Goal: Task Accomplishment & Management: Manage account settings

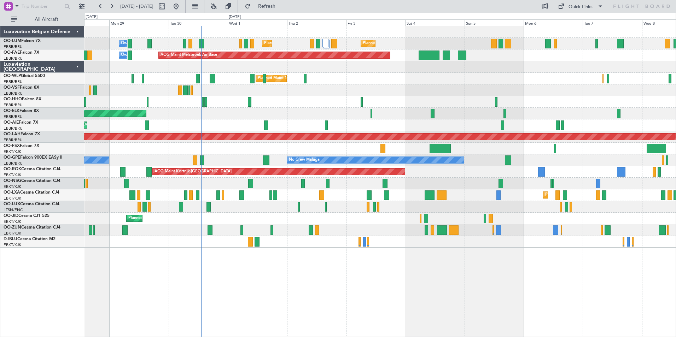
click at [352, 301] on div "Planned Maint [GEOGRAPHIC_DATA] ([GEOGRAPHIC_DATA] National) Planned Maint [GEO…" at bounding box center [380, 181] width 592 height 311
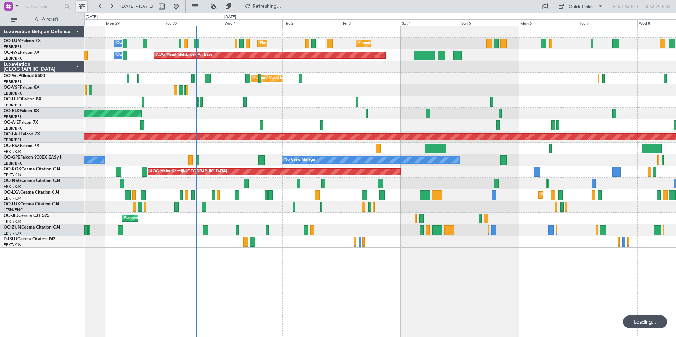
click at [81, 5] on button at bounding box center [81, 6] width 11 height 11
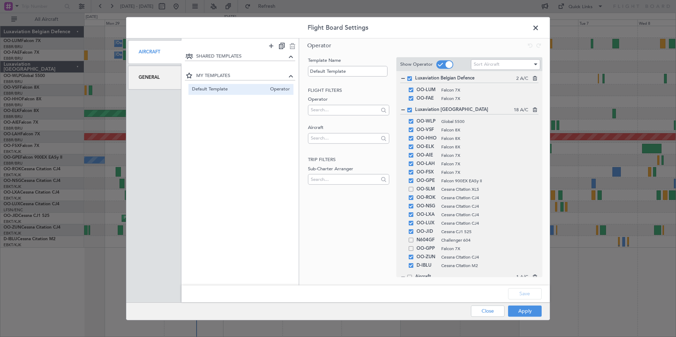
click at [163, 80] on div "General" at bounding box center [154, 78] width 53 height 24
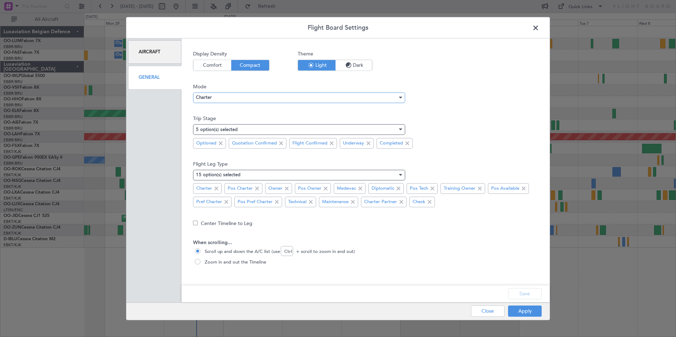
click at [240, 100] on div "Charter" at bounding box center [296, 97] width 201 height 11
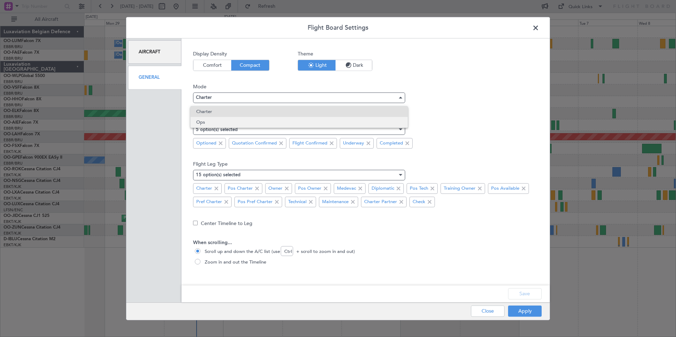
click at [233, 126] on span "Ops" at bounding box center [299, 122] width 206 height 11
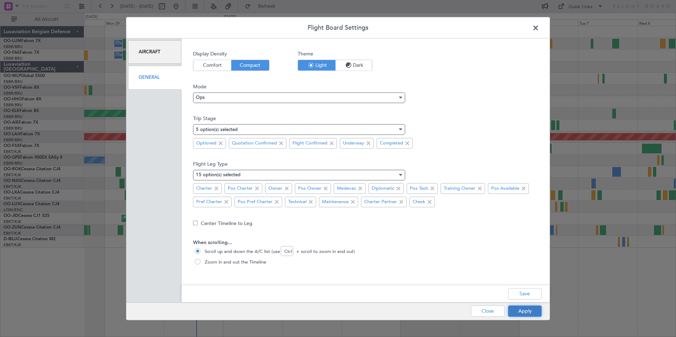
click at [514, 308] on button "Apply" at bounding box center [525, 310] width 34 height 11
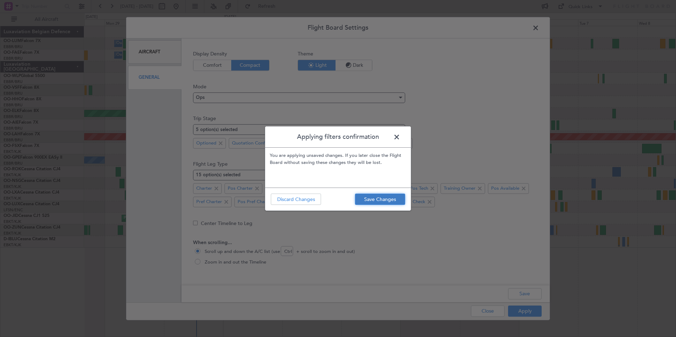
click at [393, 199] on button "Save Changes" at bounding box center [380, 199] width 50 height 11
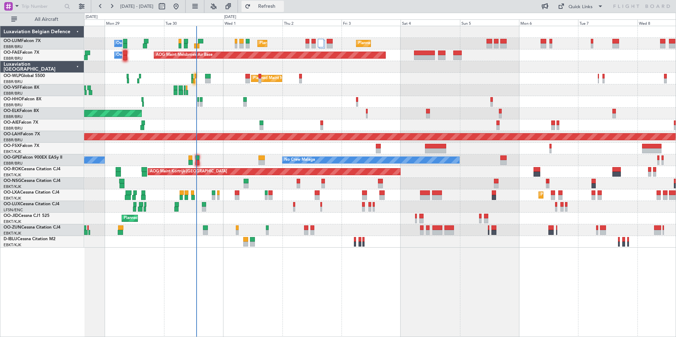
click at [282, 6] on span "Refresh" at bounding box center [267, 6] width 30 height 5
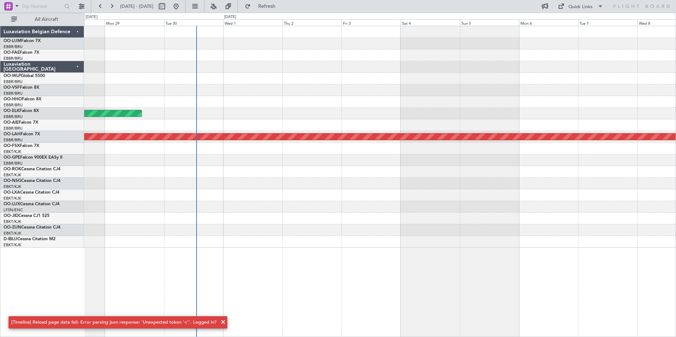
click at [286, 278] on div "Planned Maint Kortrijk-[GEOGRAPHIC_DATA] Planned [GEOGRAPHIC_DATA][PERSON_NAME]…" at bounding box center [380, 181] width 592 height 311
click at [102, 5] on button at bounding box center [100, 6] width 11 height 11
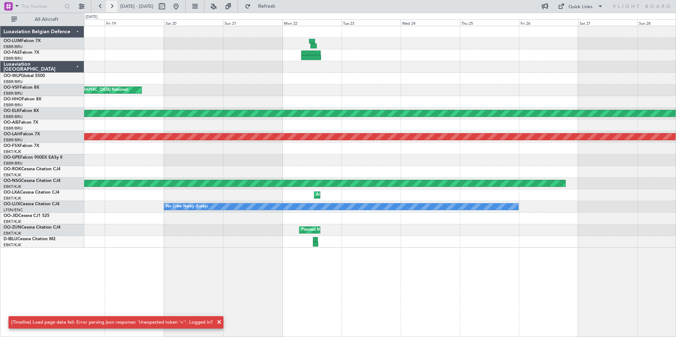
click at [111, 7] on button at bounding box center [111, 6] width 11 height 11
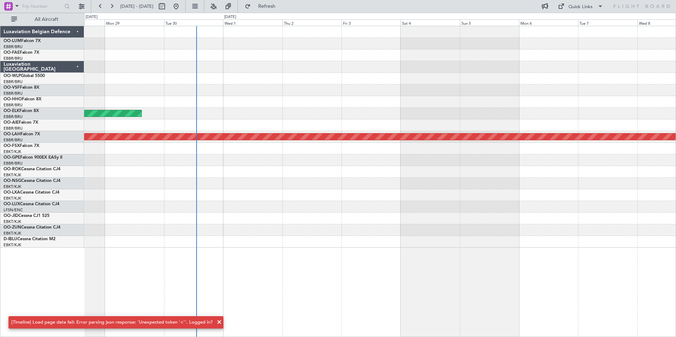
click at [186, 288] on div "Planned Maint Kortrijk-[GEOGRAPHIC_DATA] Planned [GEOGRAPHIC_DATA][PERSON_NAME]…" at bounding box center [380, 181] width 592 height 311
click at [215, 320] on span at bounding box center [219, 322] width 8 height 8
